Goal: Transaction & Acquisition: Subscribe to service/newsletter

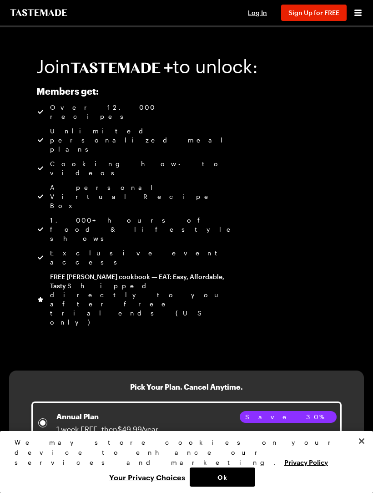
click at [309, 45] on div "Join to unlock: Members get: Over 12,000 recipes Unlimited personalized meal pl…" at bounding box center [186, 198] width 373 height 343
click at [309, 44] on div "Join to unlock: Members get: Over 12,000 recipes Unlimited personalized meal pl…" at bounding box center [186, 198] width 373 height 343
click at [311, 29] on div "Join to unlock: Members get: Over 12,000 recipes Unlimited personalized meal pl…" at bounding box center [186, 198] width 373 height 343
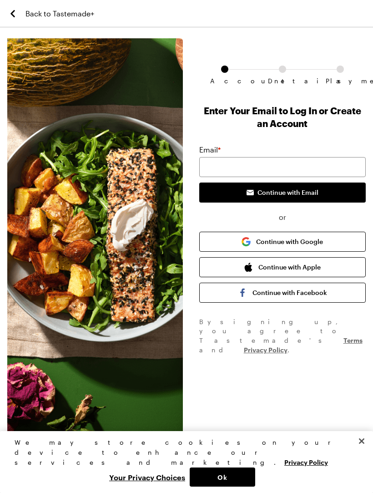
click at [286, 407] on div "Account Details Payment Enter Your Email to Log In or Create an Account Email *…" at bounding box center [281, 236] width 183 height 396
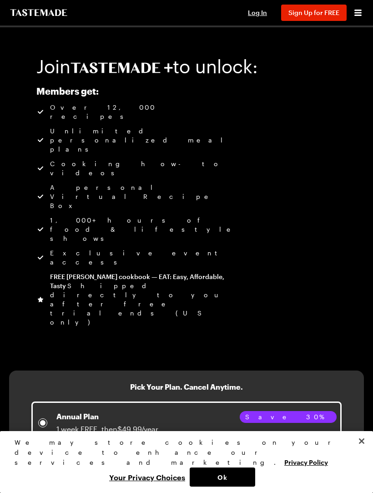
click at [362, 451] on button "Close" at bounding box center [362, 441] width 20 height 20
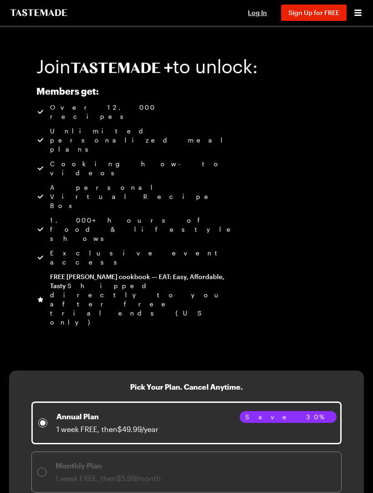
click at [270, 460] on div "Monthly Plan 1 week FREE, then $5.99/month" at bounding box center [186, 472] width 299 height 24
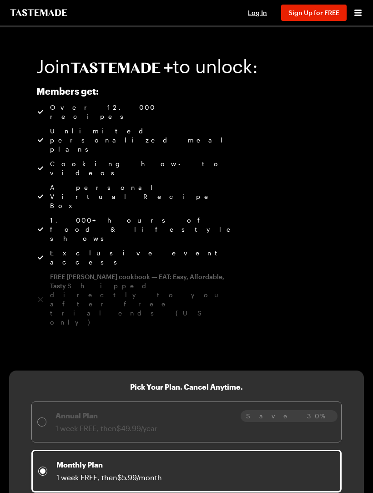
click at [270, 402] on span "Annual Plan 1 week FREE, then $49.99/year Save 30%" at bounding box center [186, 422] width 311 height 41
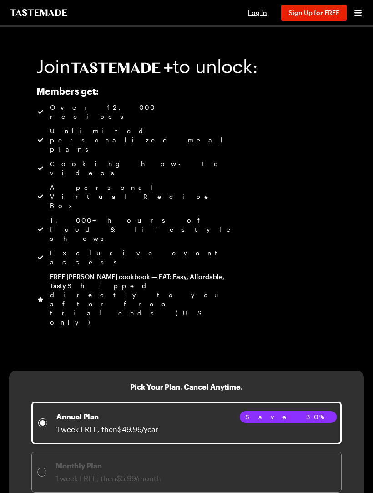
click at [268, 452] on span "Monthly Plan 1 week FREE, then $5.99/month" at bounding box center [186, 472] width 311 height 41
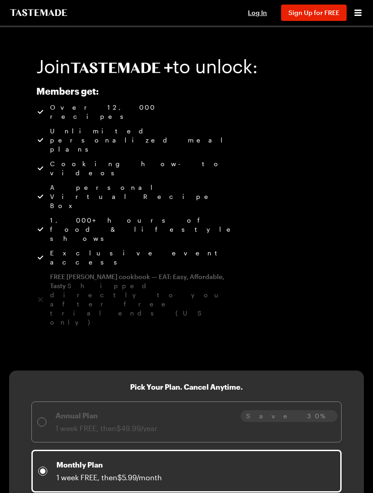
click at [292, 402] on span "Annual Plan 1 week FREE, then $49.99/year Save 30%" at bounding box center [186, 422] width 311 height 41
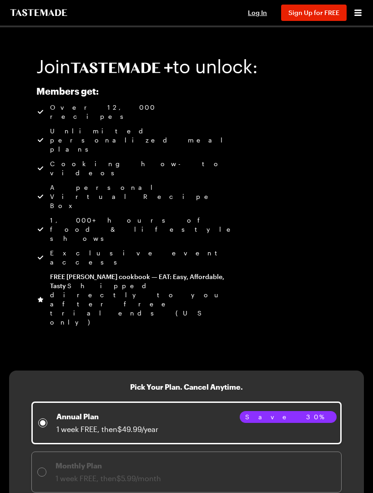
click at [291, 402] on span "Annual Plan 1 week FREE, then $49.99/year Save 30%" at bounding box center [186, 423] width 311 height 43
click at [280, 402] on span "Annual Plan 1 week FREE, then $49.99/year Save 30%" at bounding box center [186, 423] width 311 height 43
click at [264, 411] on div "Annual Plan 1 week FREE, then $49.99/year" at bounding box center [186, 423] width 297 height 24
click at [263, 411] on div "Annual Plan 1 week FREE, then $49.99/year" at bounding box center [186, 423] width 297 height 24
click at [251, 402] on span "Annual Plan 1 week FREE, then $49.99/year Save 30%" at bounding box center [186, 423] width 311 height 43
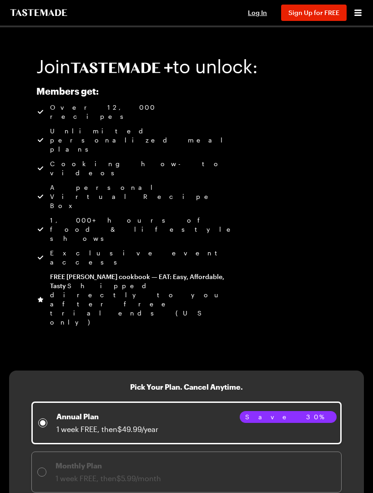
click at [251, 402] on span "Annual Plan 1 week FREE, then $49.99/year Save 30%" at bounding box center [186, 423] width 311 height 43
click at [273, 402] on span "Annual Plan 1 week FREE, then $49.99/year Save 30%" at bounding box center [186, 423] width 311 height 43
click at [299, 411] on div "Annual Plan 1 week FREE, then $49.99/year" at bounding box center [186, 423] width 297 height 24
click at [325, 411] on div "Annual Plan 1 week FREE, then $49.99/year" at bounding box center [186, 423] width 297 height 24
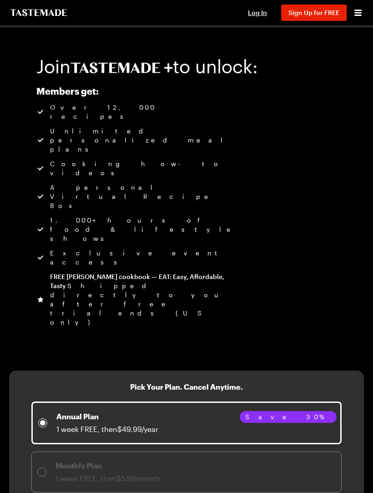
click at [326, 411] on div "Annual Plan 1 week FREE, then $49.99/year" at bounding box center [186, 423] width 297 height 24
click at [325, 411] on div "Annual Plan 1 week FREE, then $49.99/year" at bounding box center [186, 423] width 297 height 24
click at [328, 411] on div "Annual Plan 1 week FREE, then $49.99/year" at bounding box center [186, 423] width 297 height 24
click at [332, 411] on div "Annual Plan 1 week FREE, then $49.99/year" at bounding box center [186, 423] width 297 height 24
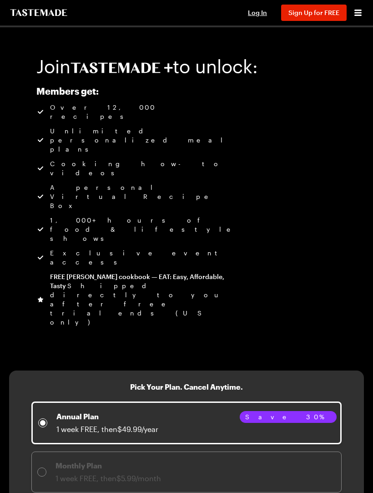
click at [331, 411] on div "Annual Plan 1 week FREE, then $49.99/year" at bounding box center [186, 423] width 297 height 24
click at [328, 411] on div "Annual Plan 1 week FREE, then $49.99/year" at bounding box center [186, 423] width 297 height 24
click at [314, 412] on span "Save 30%" at bounding box center [288, 417] width 86 height 10
click at [324, 411] on div "Annual Plan 1 week FREE, then $49.99/year" at bounding box center [186, 423] width 297 height 24
click at [304, 452] on span "Monthly Plan 1 week FREE, then $5.99/month" at bounding box center [186, 472] width 311 height 41
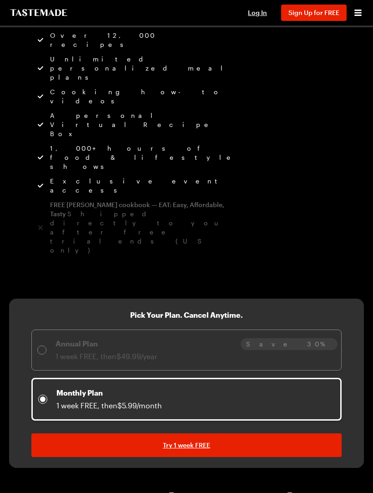
scroll to position [72, 0]
